Goal: Information Seeking & Learning: Learn about a topic

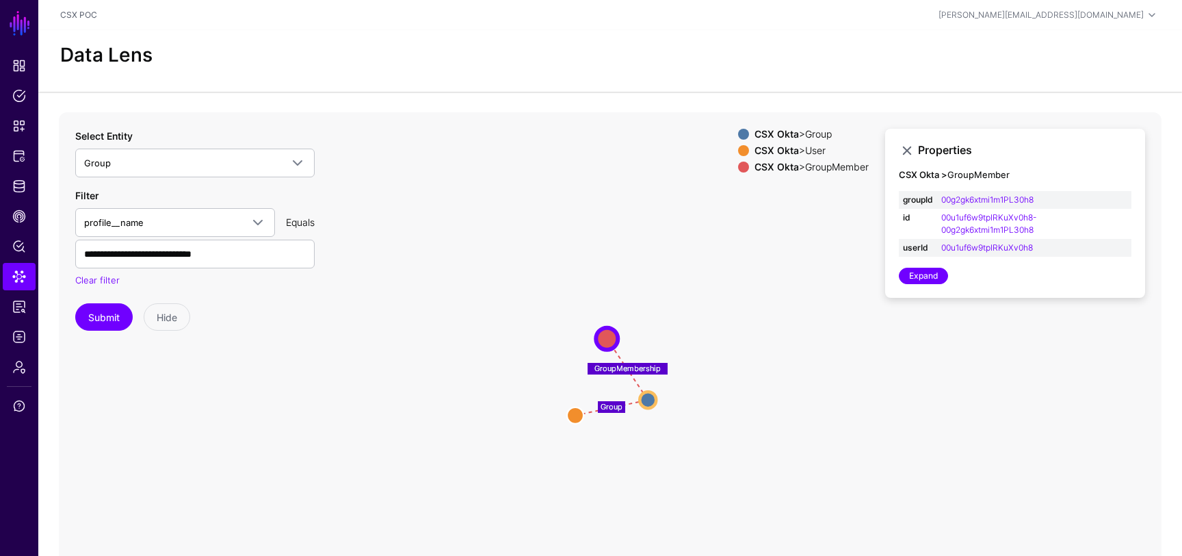
scroll to position [124, 0]
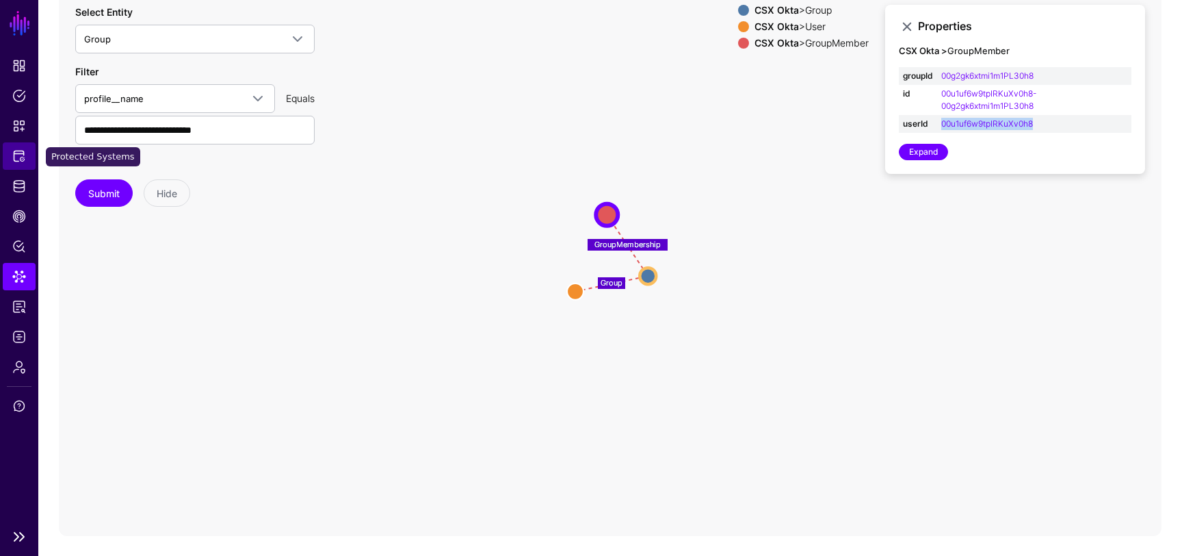
click at [18, 161] on span "Protected Systems" at bounding box center [19, 156] width 14 height 14
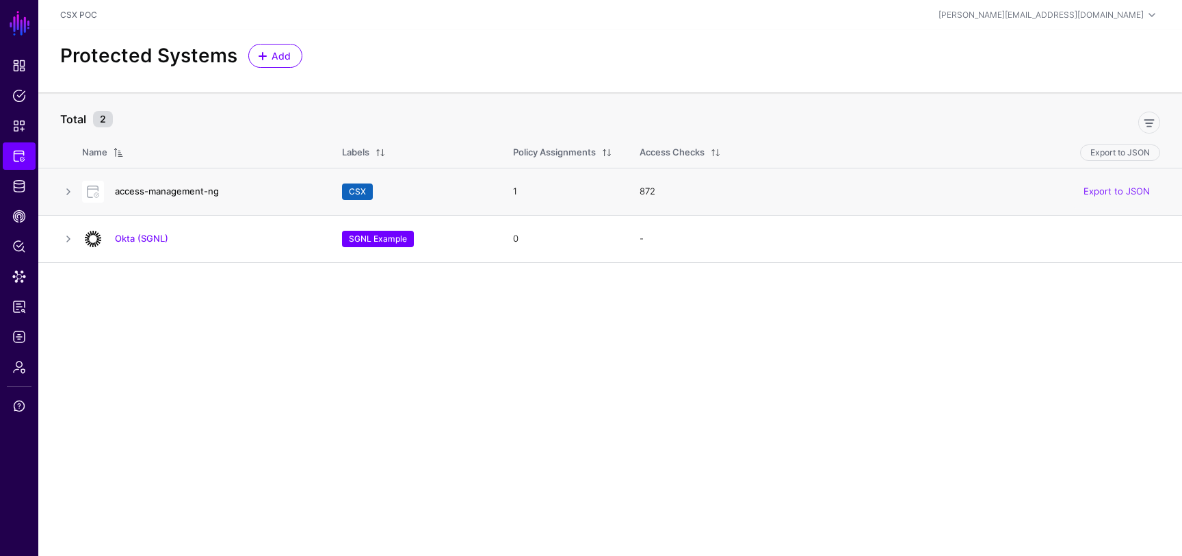
click at [174, 186] on link "access-management-ng" at bounding box center [167, 190] width 104 height 11
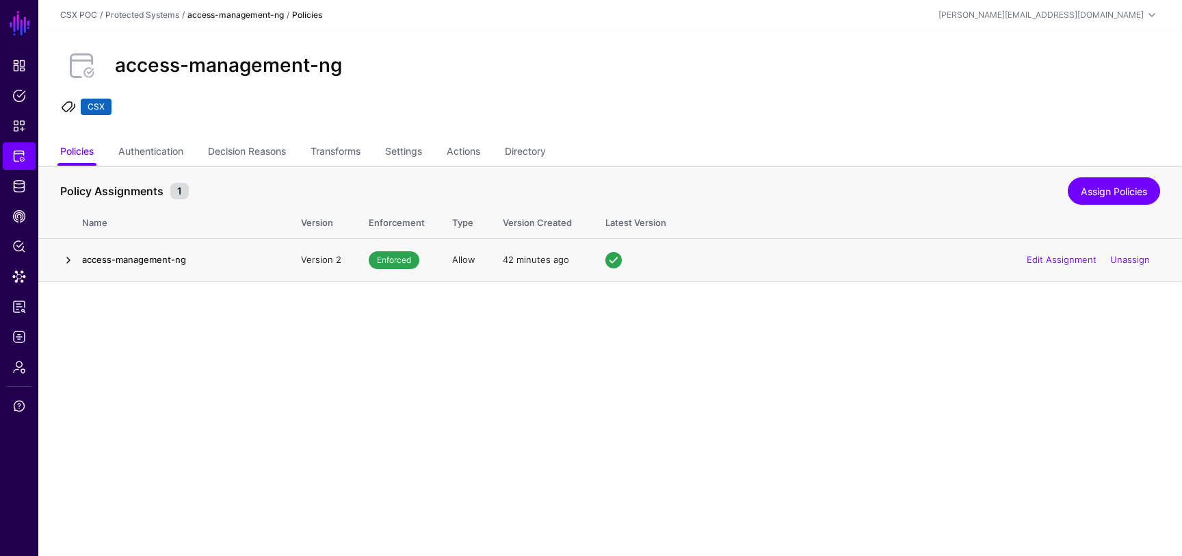
click at [70, 263] on link at bounding box center [68, 260] width 16 height 16
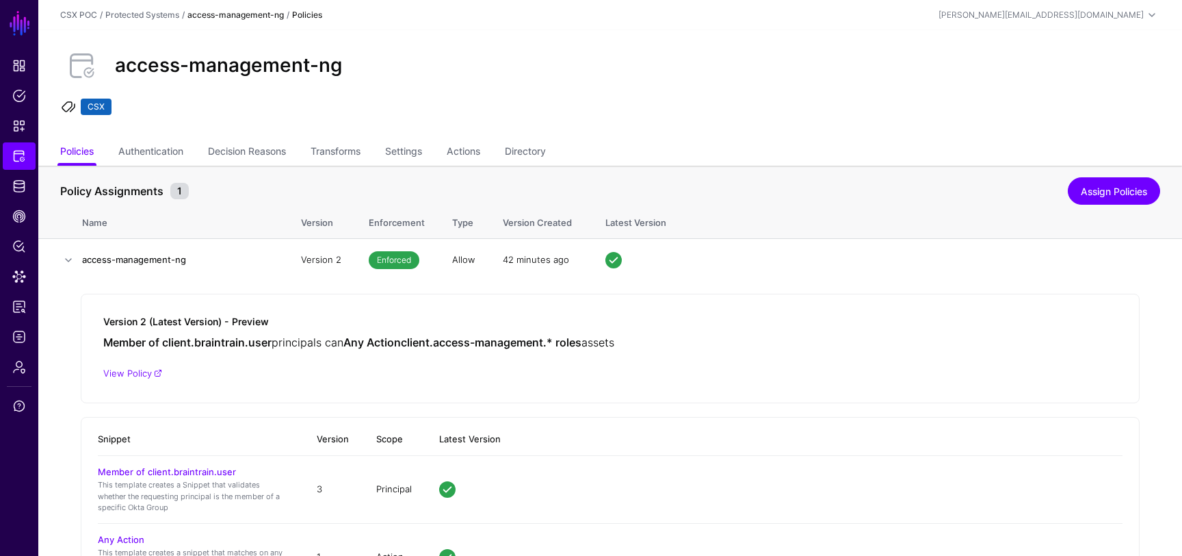
click at [256, 59] on h2 "access-management-ng" at bounding box center [228, 65] width 227 height 23
click at [426, 83] on div "access-management-ng" at bounding box center [610, 66] width 1111 height 44
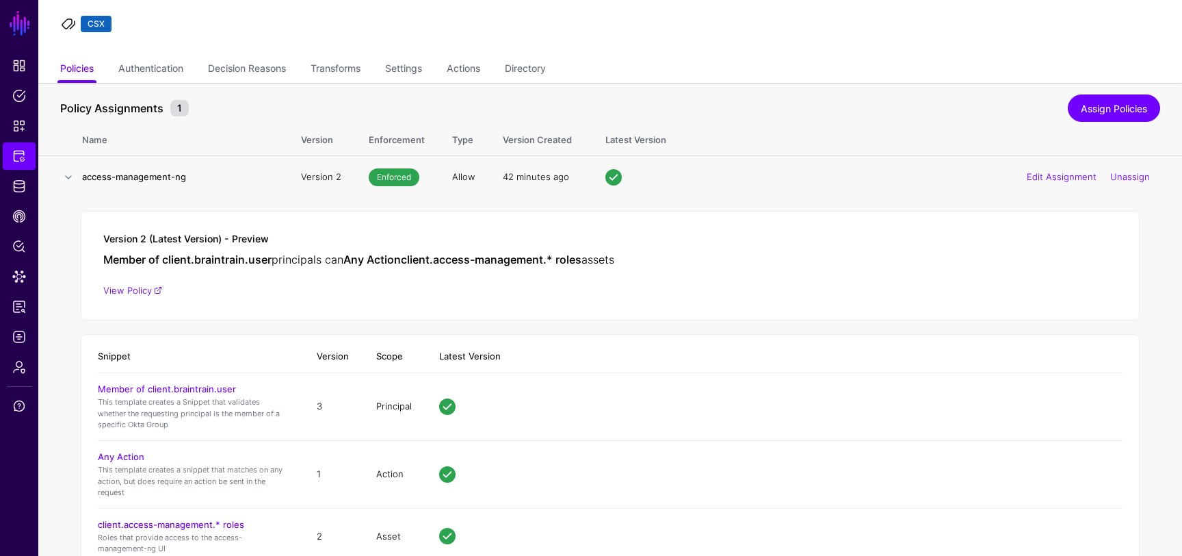
scroll to position [77, 0]
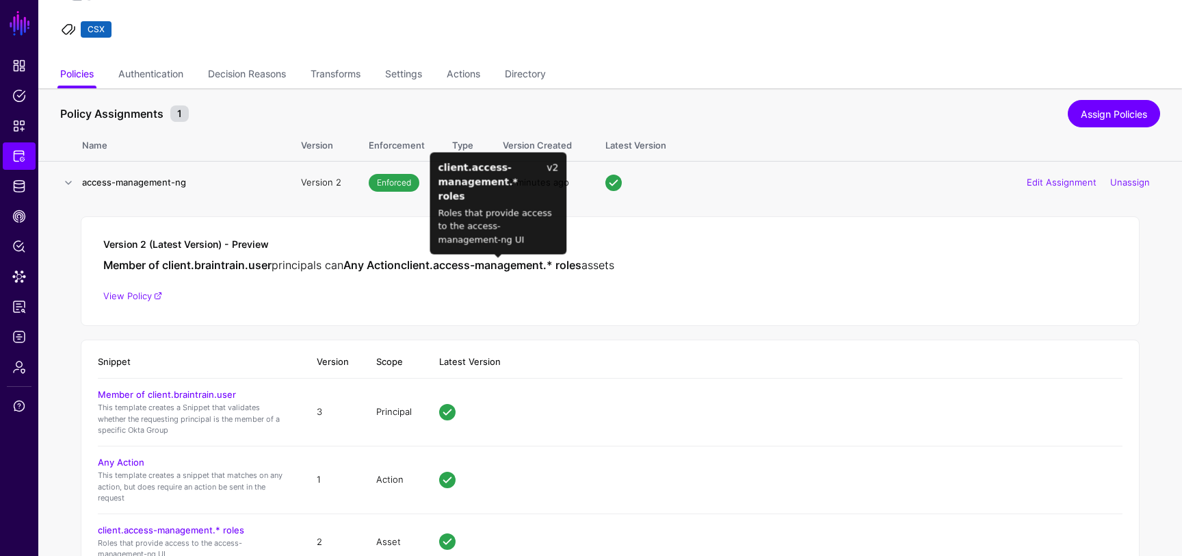
click at [574, 261] on strong "client.access-management.* roles" at bounding box center [491, 265] width 181 height 14
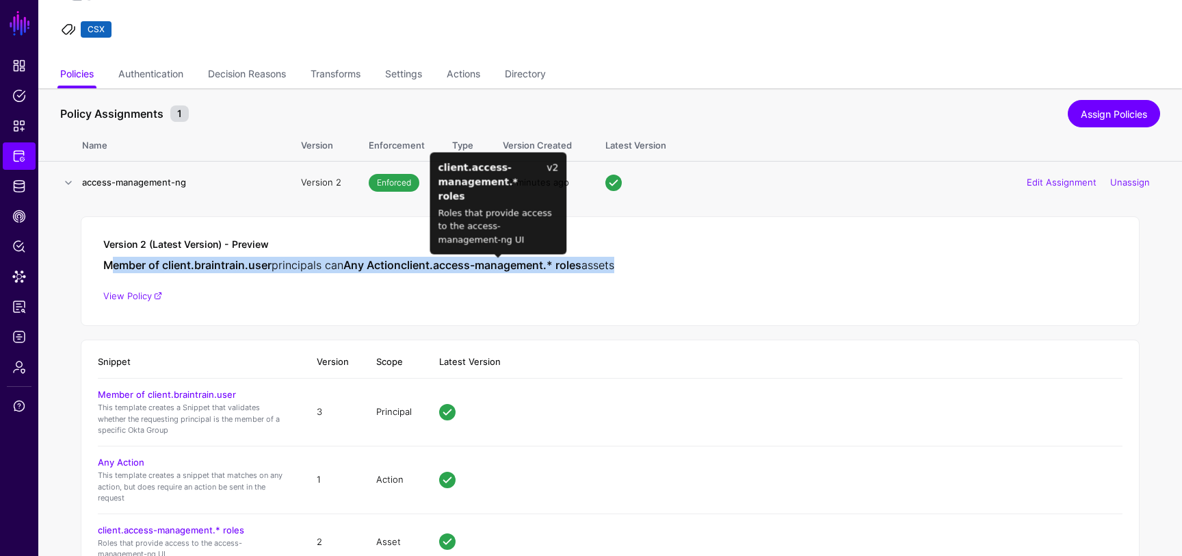
click at [574, 261] on strong "client.access-management.* roles" at bounding box center [491, 265] width 181 height 14
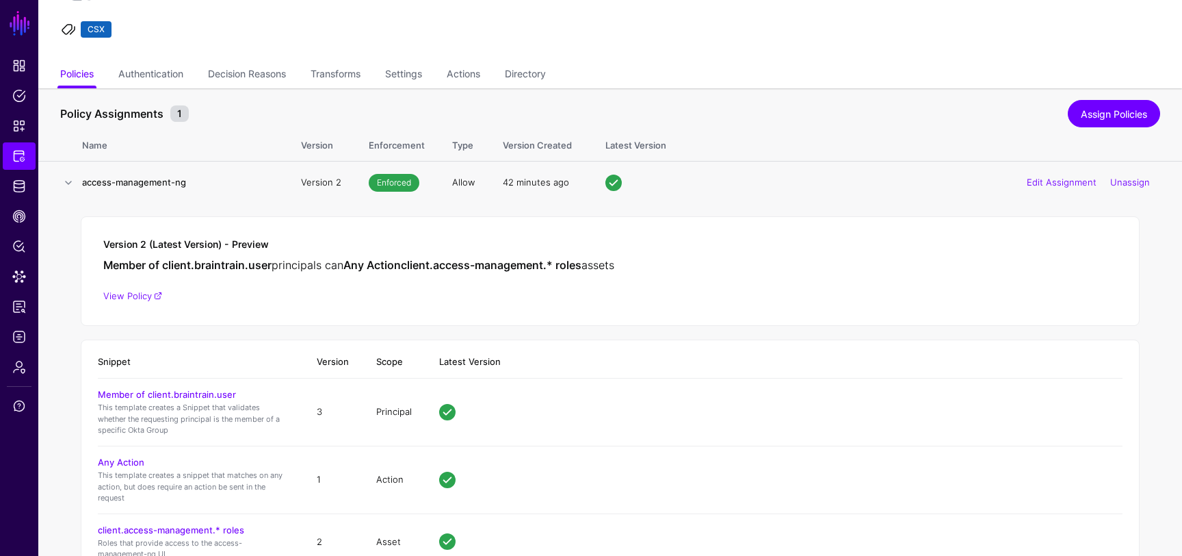
click at [658, 266] on div "Member of client.braintrain.user principals can Any Action client.access-manage…" at bounding box center [610, 265] width 1014 height 16
click at [395, 179] on span "Enforced" at bounding box center [394, 183] width 51 height 18
click at [510, 246] on h5 "Version 2 (Latest Version) - Preview" at bounding box center [610, 245] width 1014 height 12
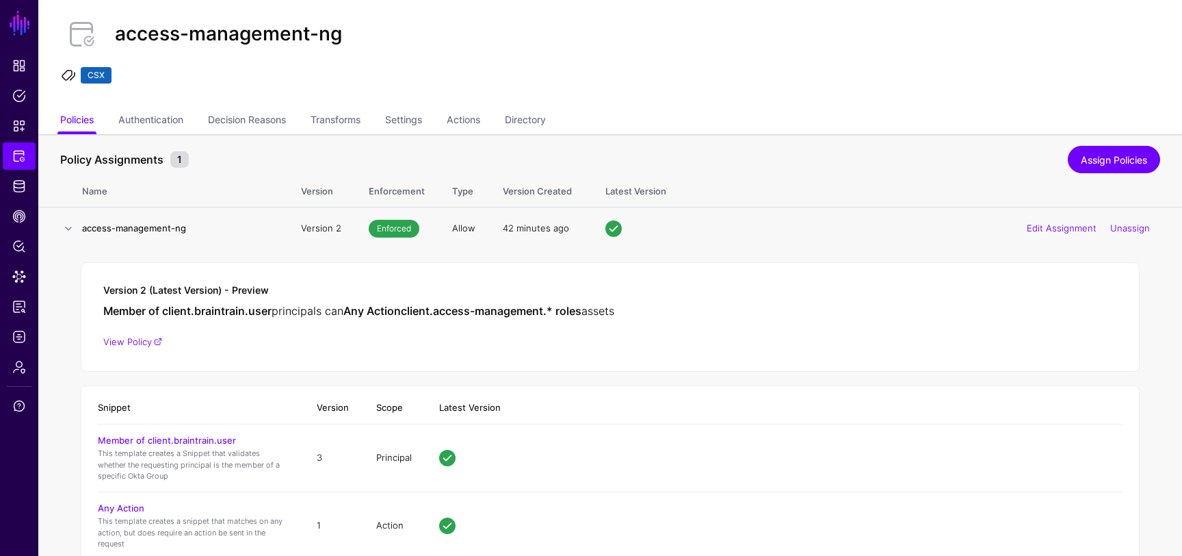
scroll to position [0, 0]
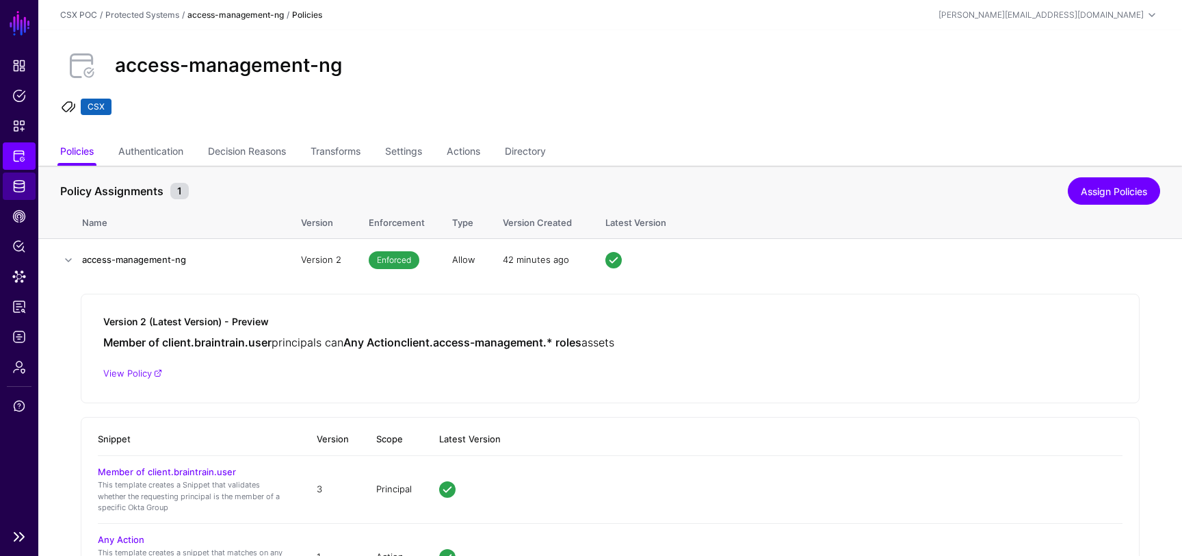
click at [19, 194] on link "Identity Data Fabric" at bounding box center [19, 185] width 33 height 27
